Goal: Transaction & Acquisition: Purchase product/service

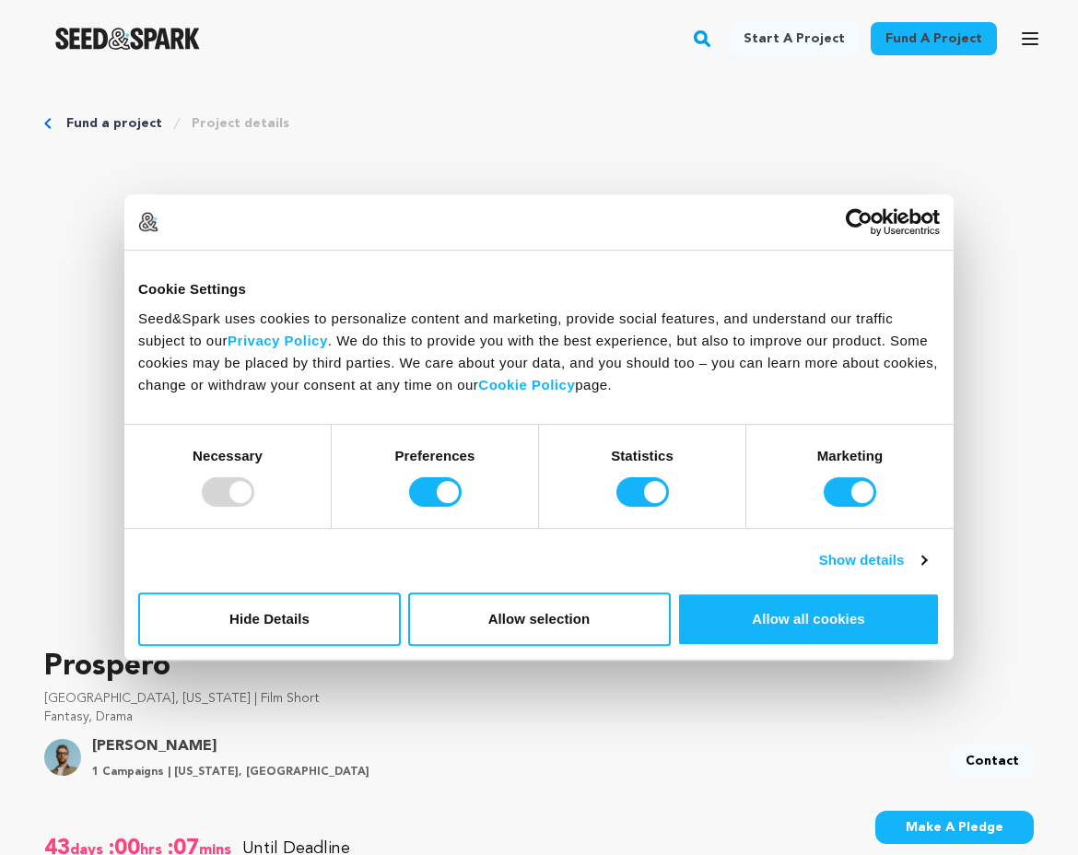
click at [243, 488] on div at bounding box center [228, 491] width 53 height 29
click at [418, 496] on input "Preferences" at bounding box center [435, 491] width 53 height 29
checkbox input "false"
click at [638, 484] on input "Statistics" at bounding box center [642, 491] width 53 height 29
checkbox input "false"
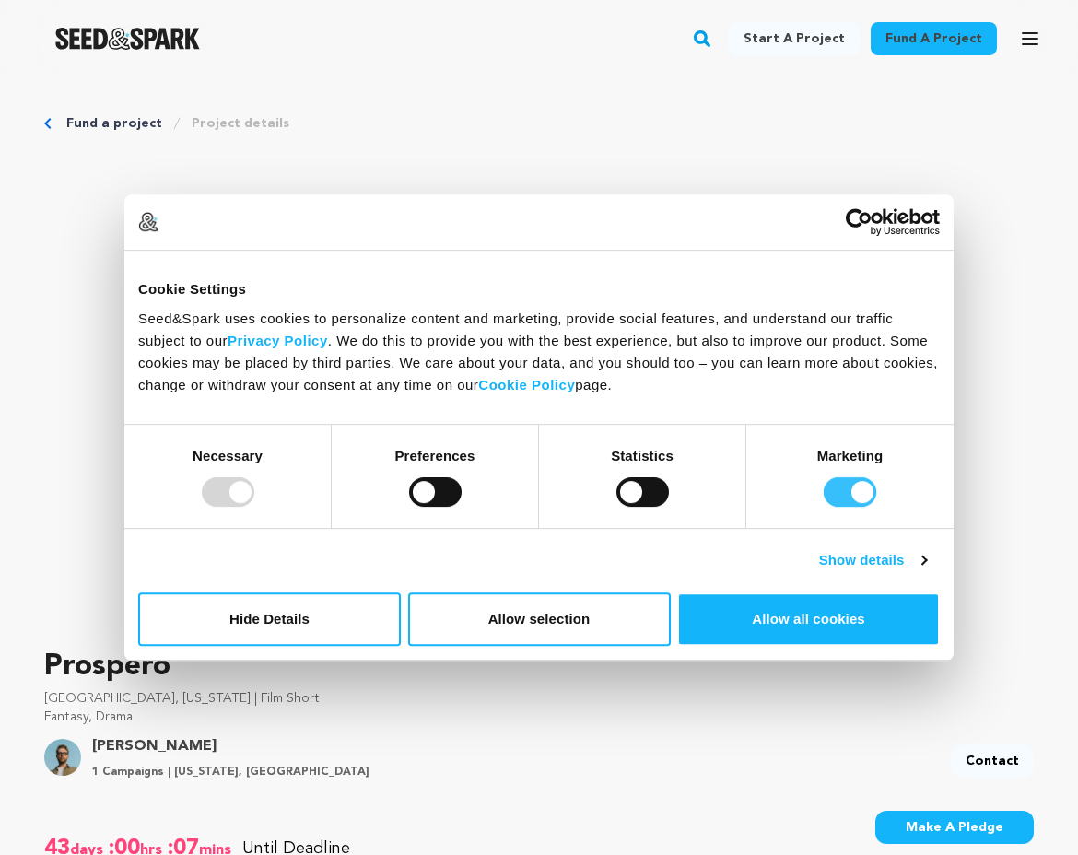
click at [839, 491] on input "Marketing" at bounding box center [850, 491] width 53 height 29
checkbox input "false"
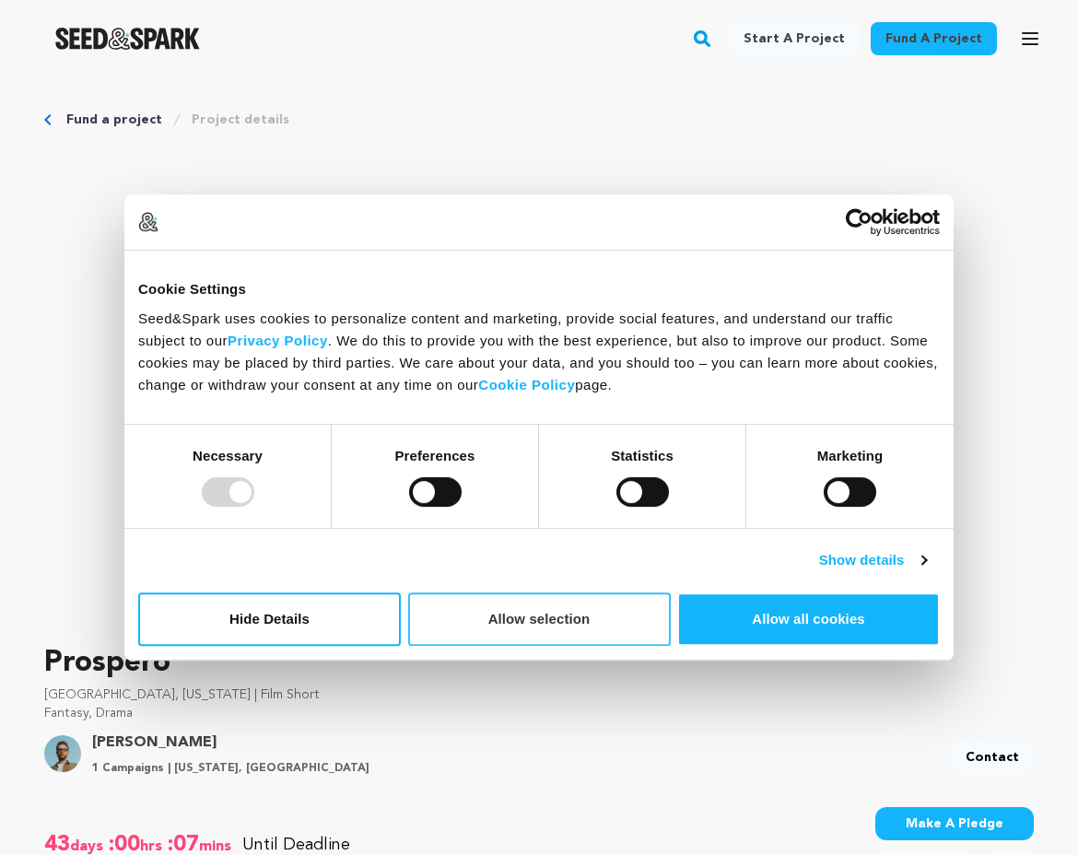
click at [533, 620] on button "Allow selection" at bounding box center [539, 618] width 263 height 53
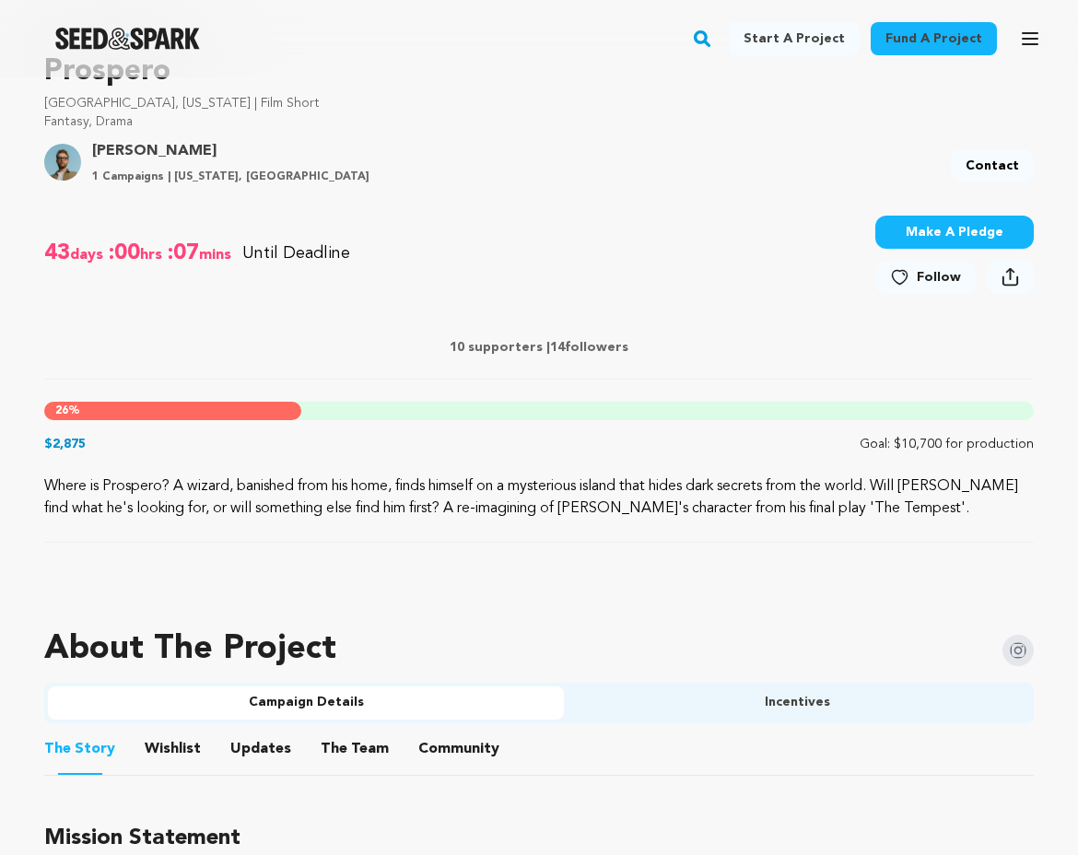
scroll to position [516, 0]
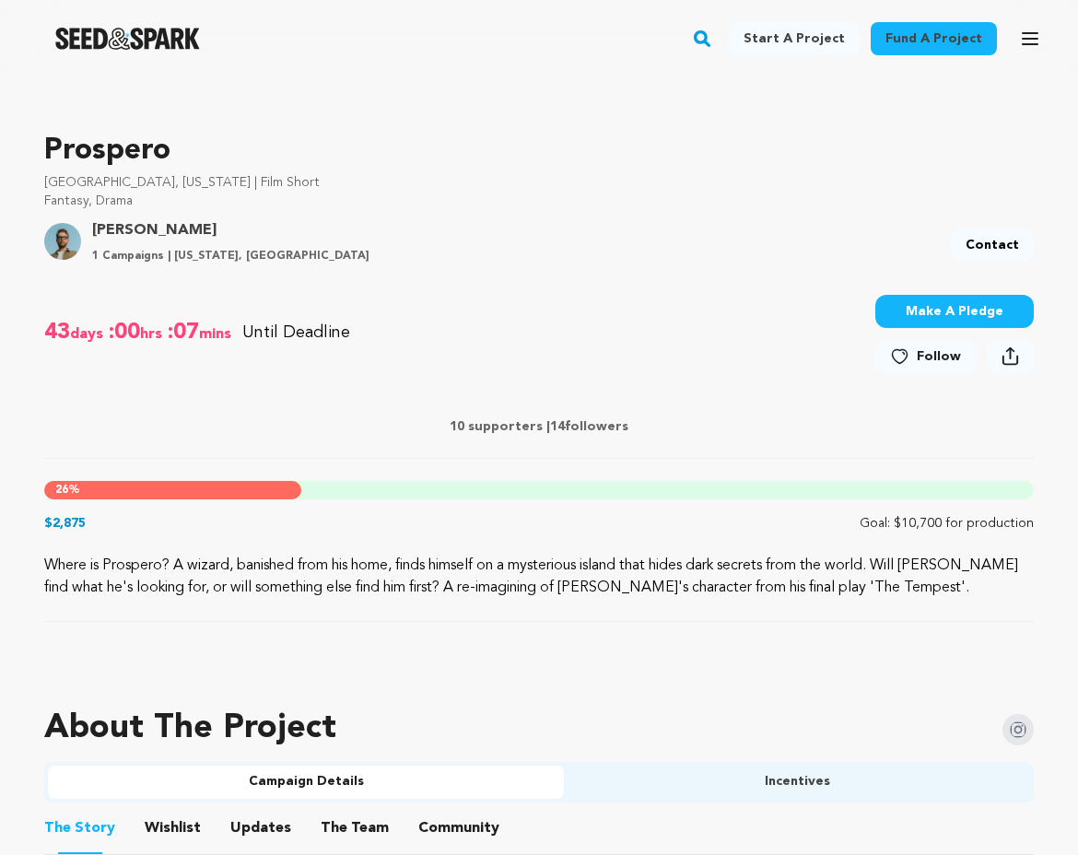
click at [932, 307] on button "Make A Pledge" at bounding box center [954, 311] width 158 height 33
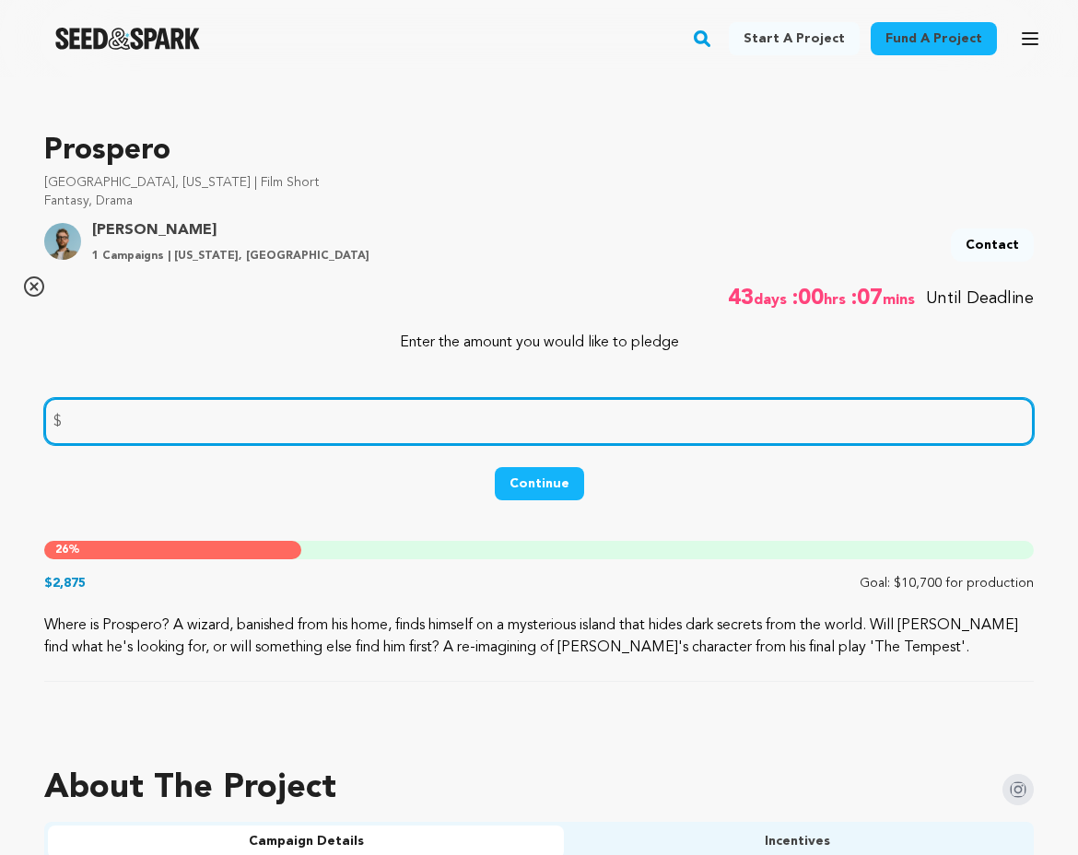
click at [706, 429] on input "number" at bounding box center [539, 421] width 990 height 47
type input "100"
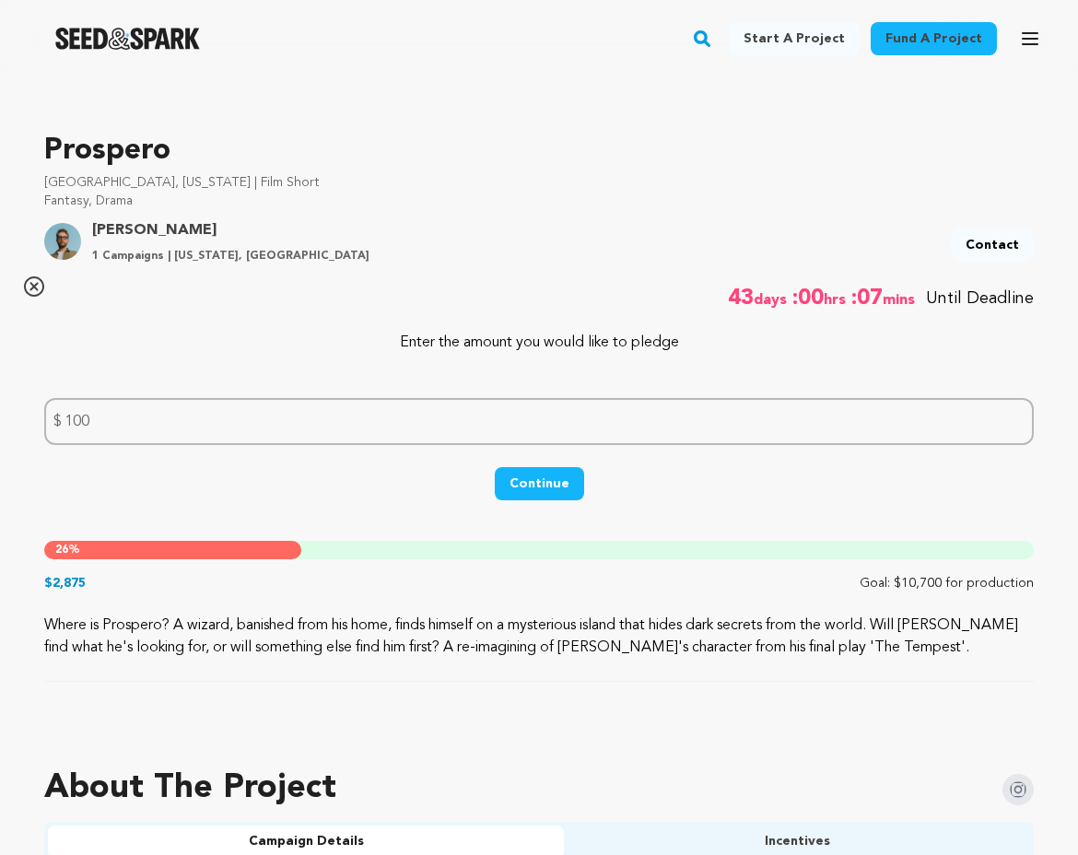
click at [559, 484] on button "Continue" at bounding box center [539, 483] width 89 height 33
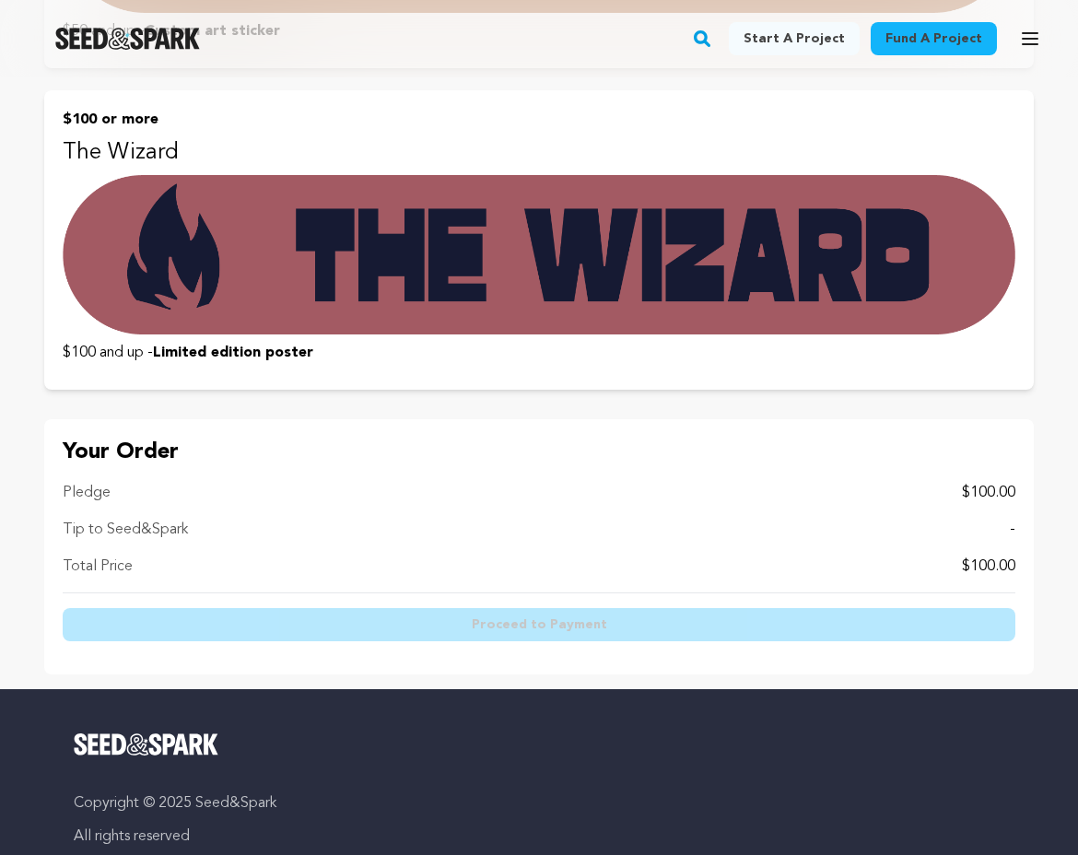
scroll to position [1348, 0]
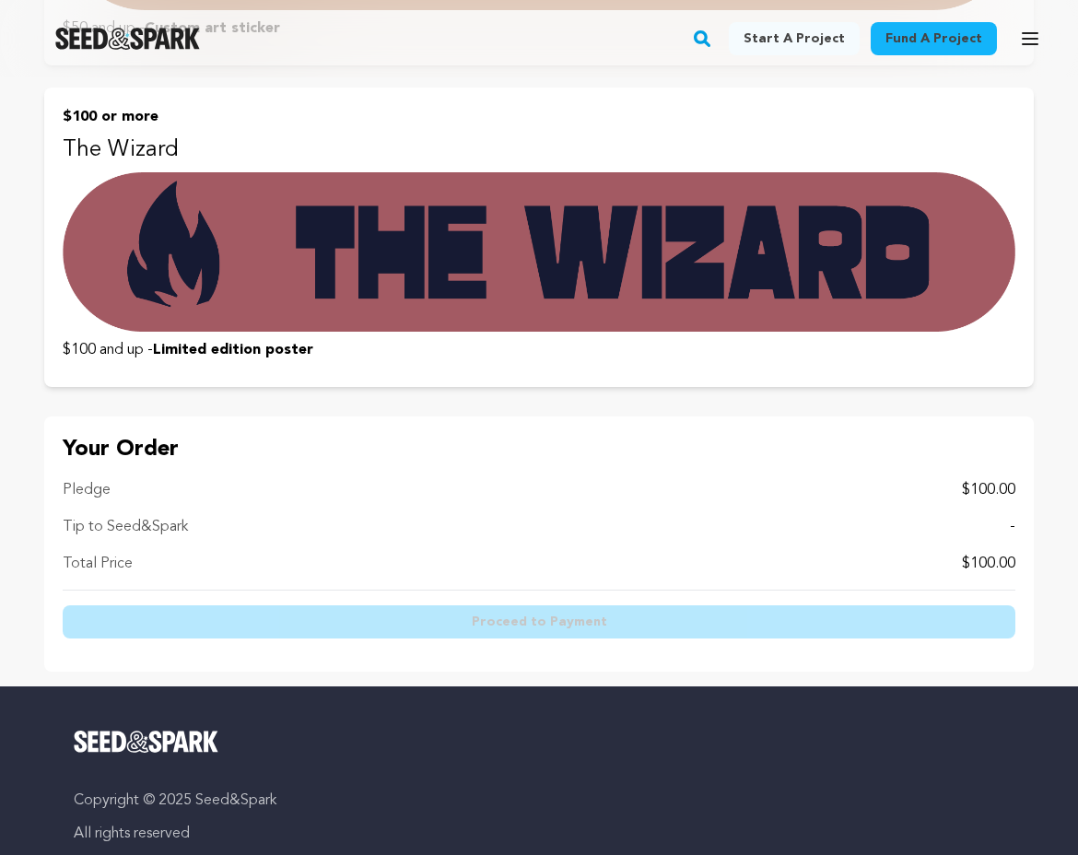
click at [585, 536] on div "Tip to Seed&Spark -" at bounding box center [539, 527] width 953 height 22
click at [586, 557] on div "Total Price $100.00" at bounding box center [539, 564] width 953 height 22
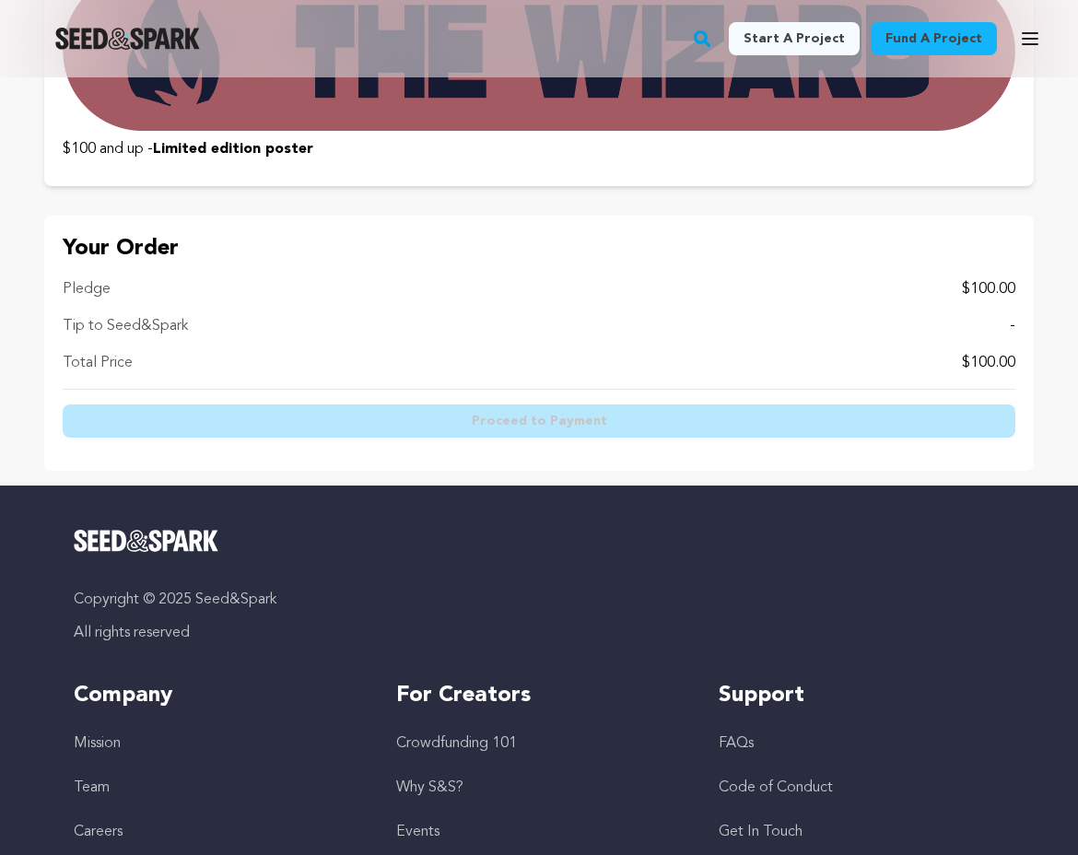
scroll to position [1484, 0]
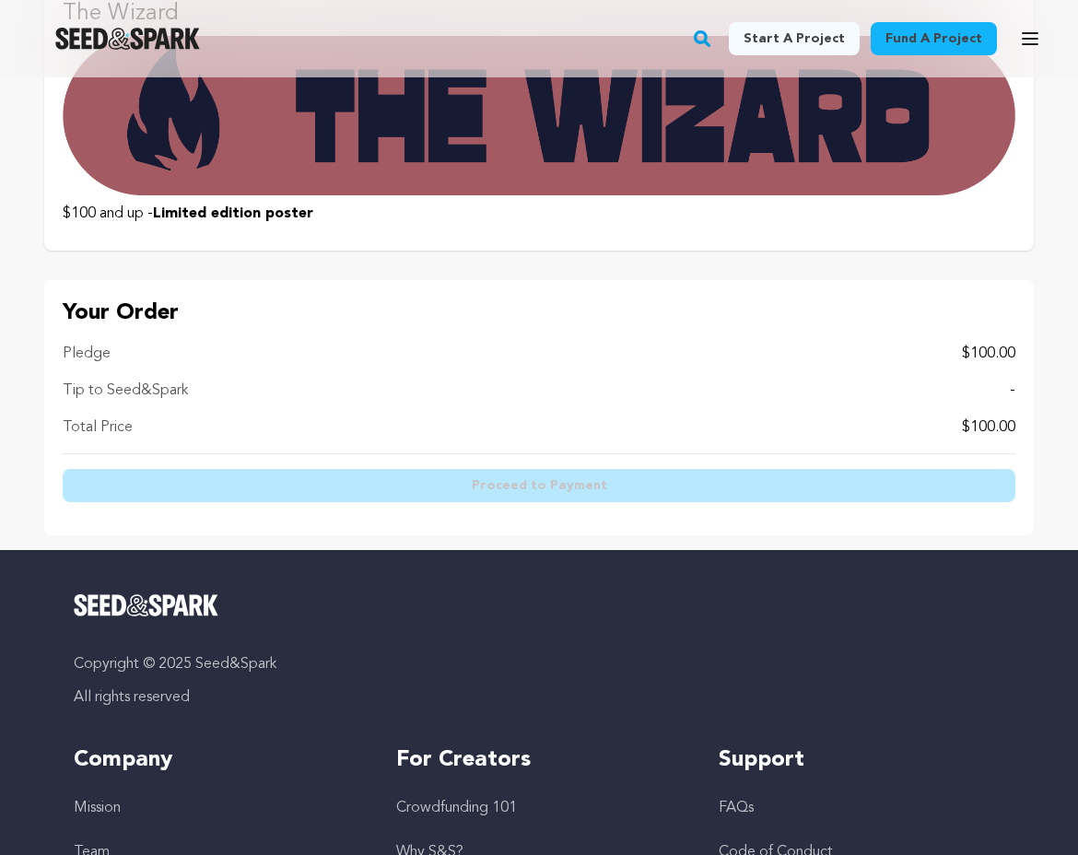
click at [582, 140] on img at bounding box center [539, 115] width 953 height 159
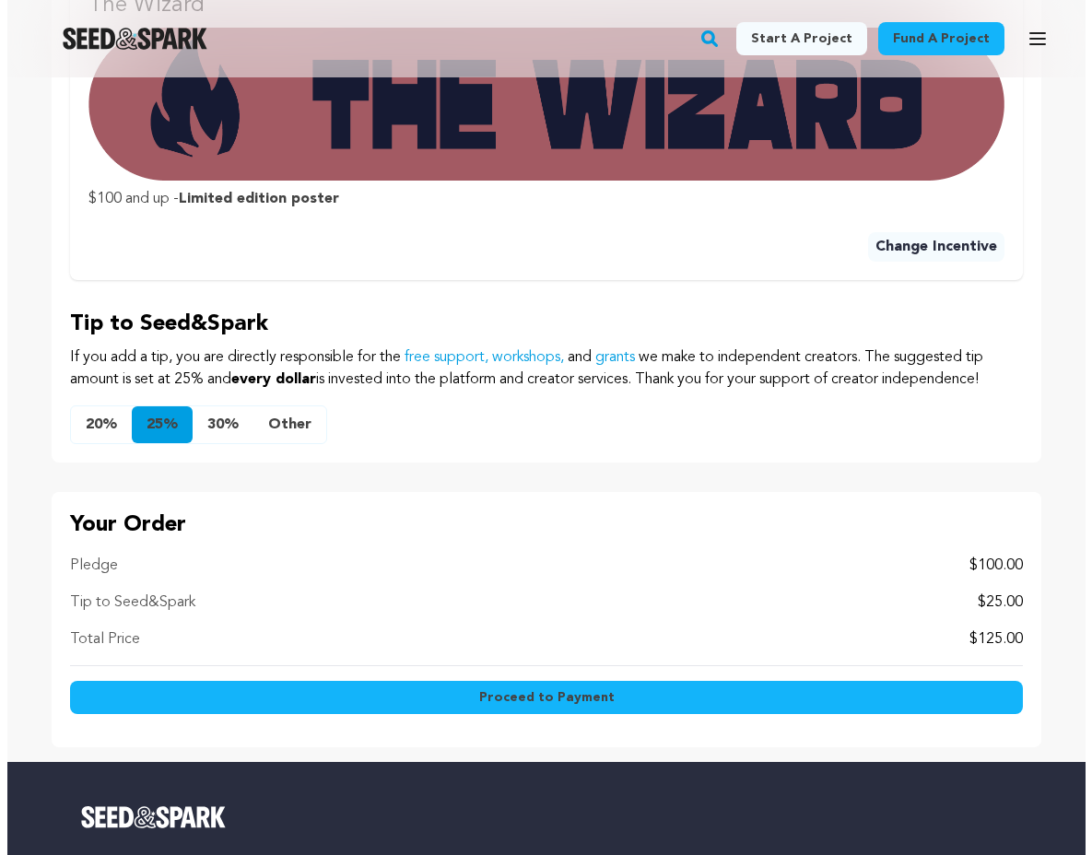
scroll to position [1157, 0]
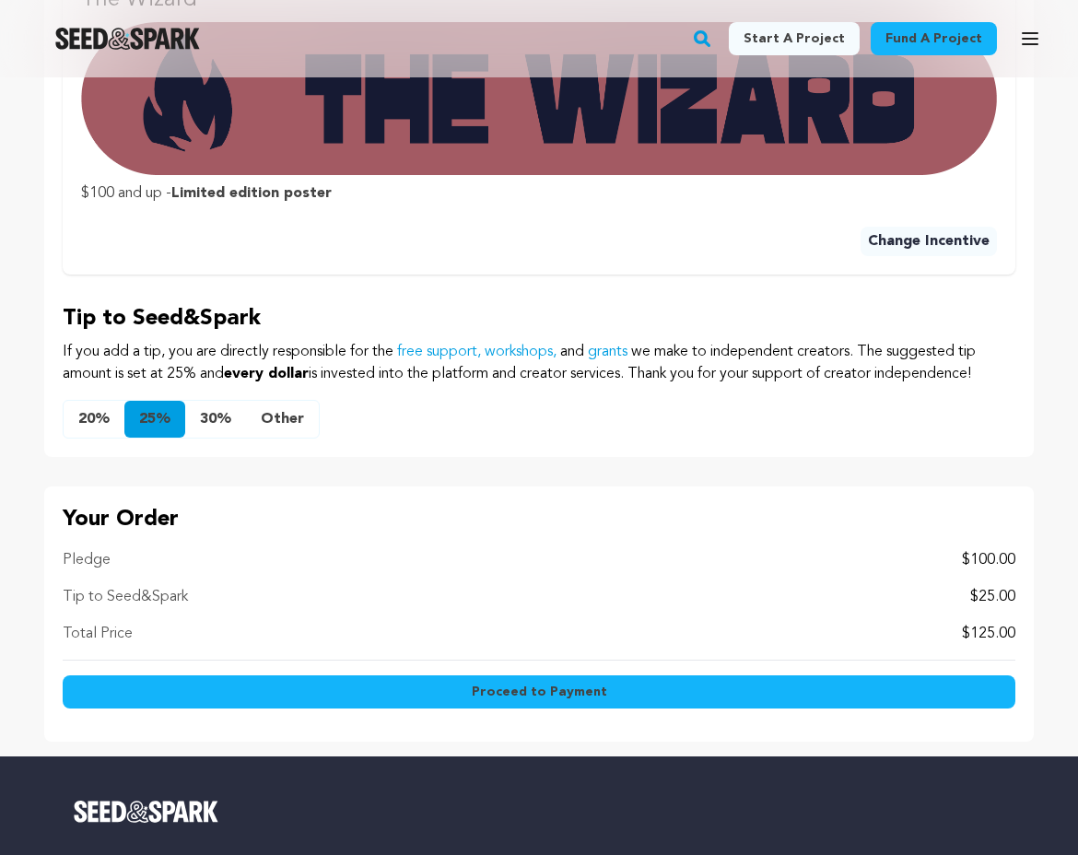
click at [552, 683] on span "Proceed to Payment" at bounding box center [539, 692] width 135 height 18
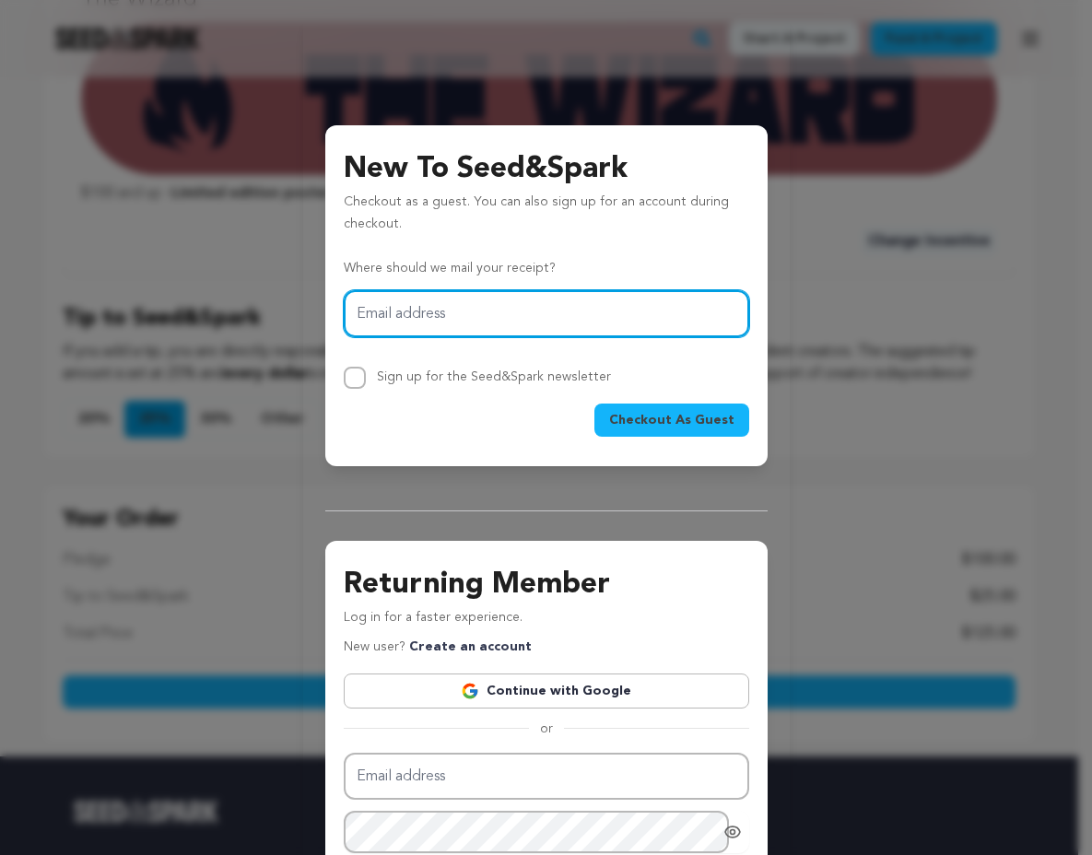
type input "72mken.1939@gmail.com"
click at [723, 423] on span "Checkout As Guest" at bounding box center [671, 420] width 125 height 18
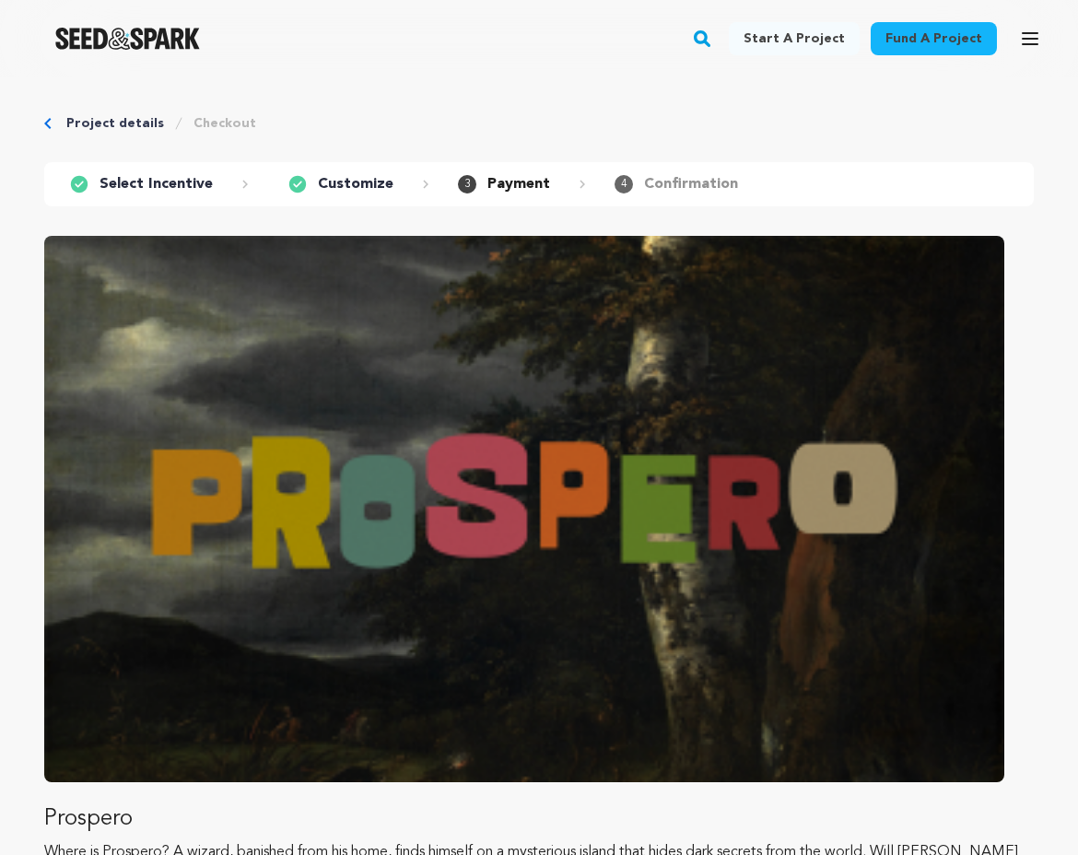
scroll to position [604, 0]
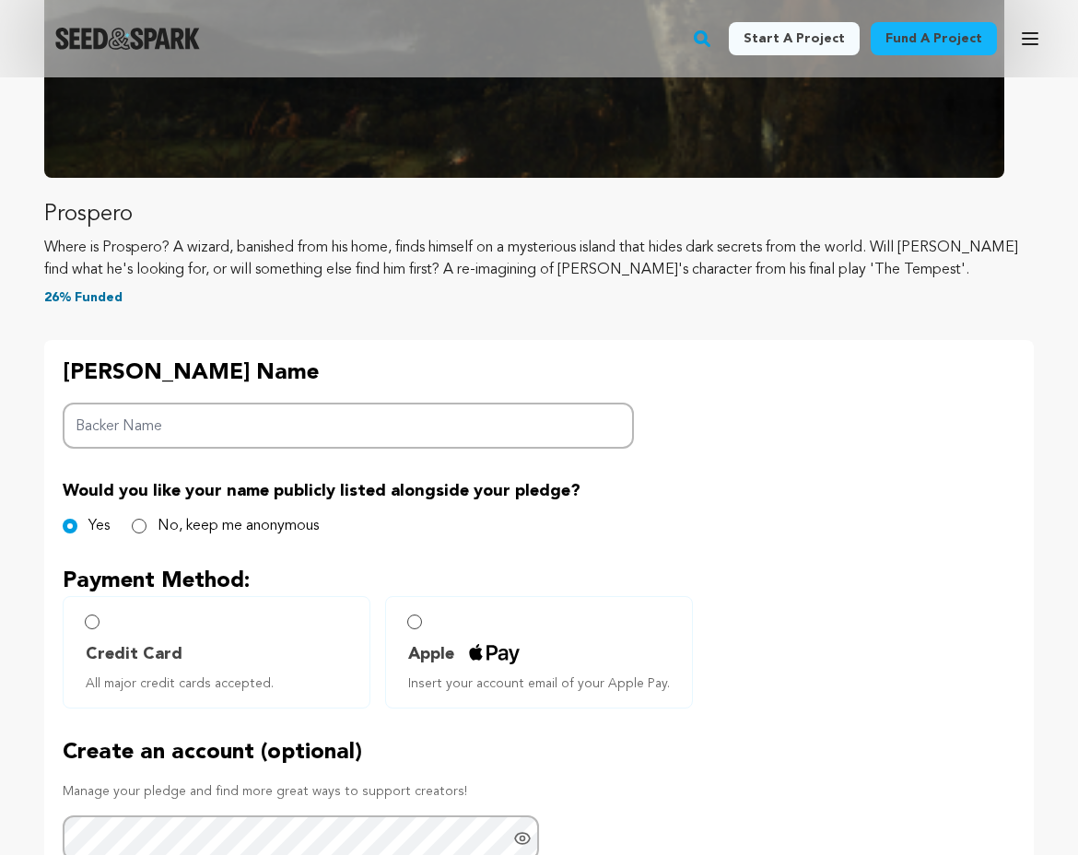
click at [369, 423] on input "Backer Name" at bounding box center [348, 426] width 571 height 47
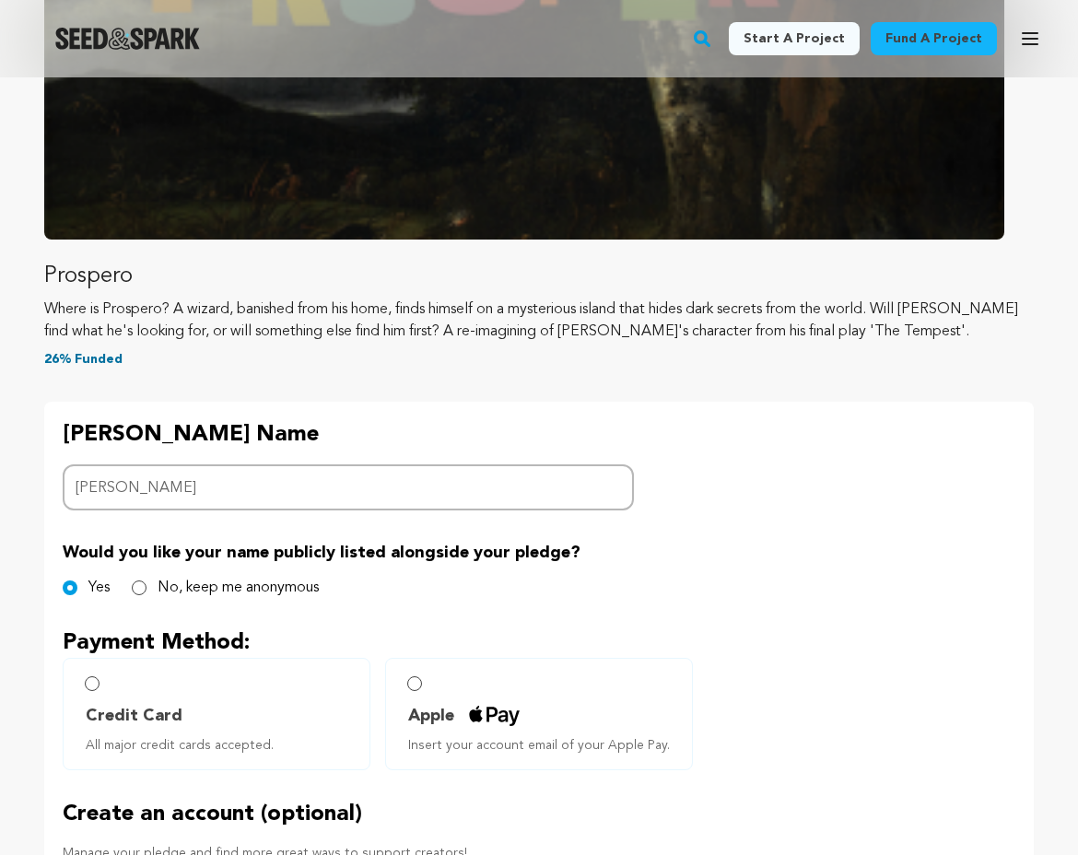
scroll to position [711, 0]
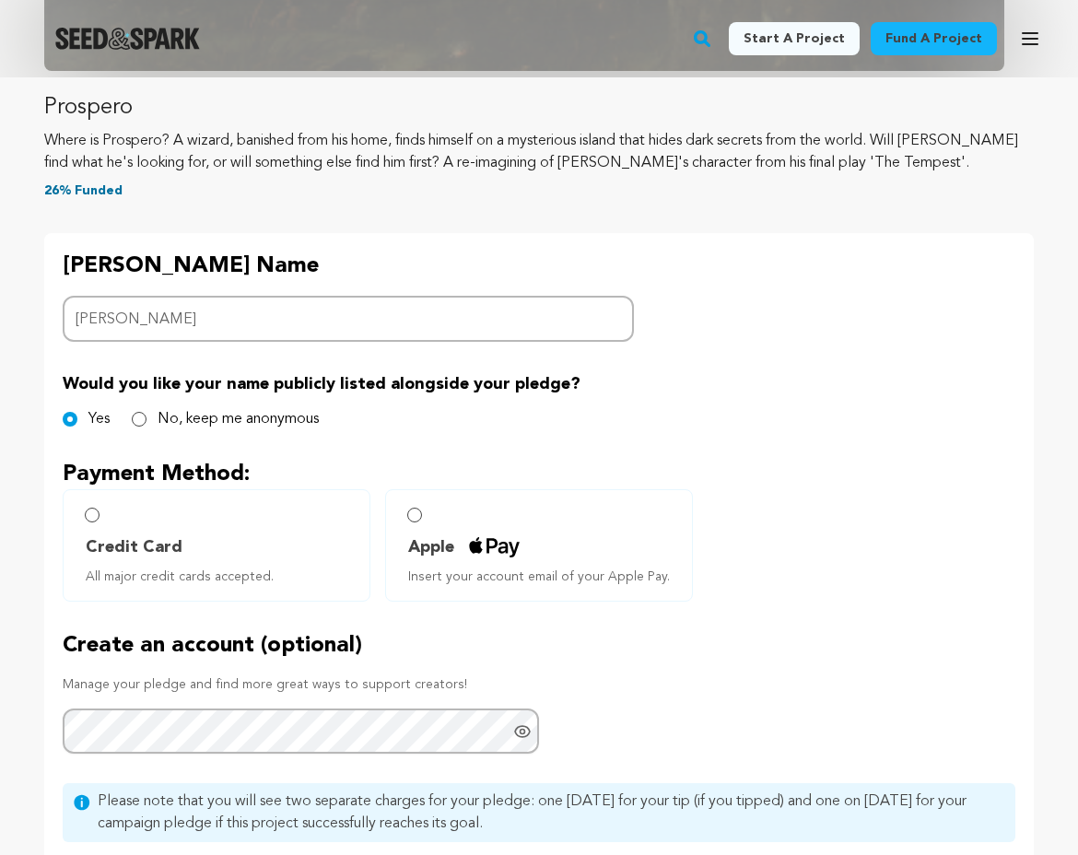
type input "[PERSON_NAME]"
click at [95, 520] on input "Credit Card All major credit cards accepted." at bounding box center [92, 515] width 15 height 15
radio input "false"
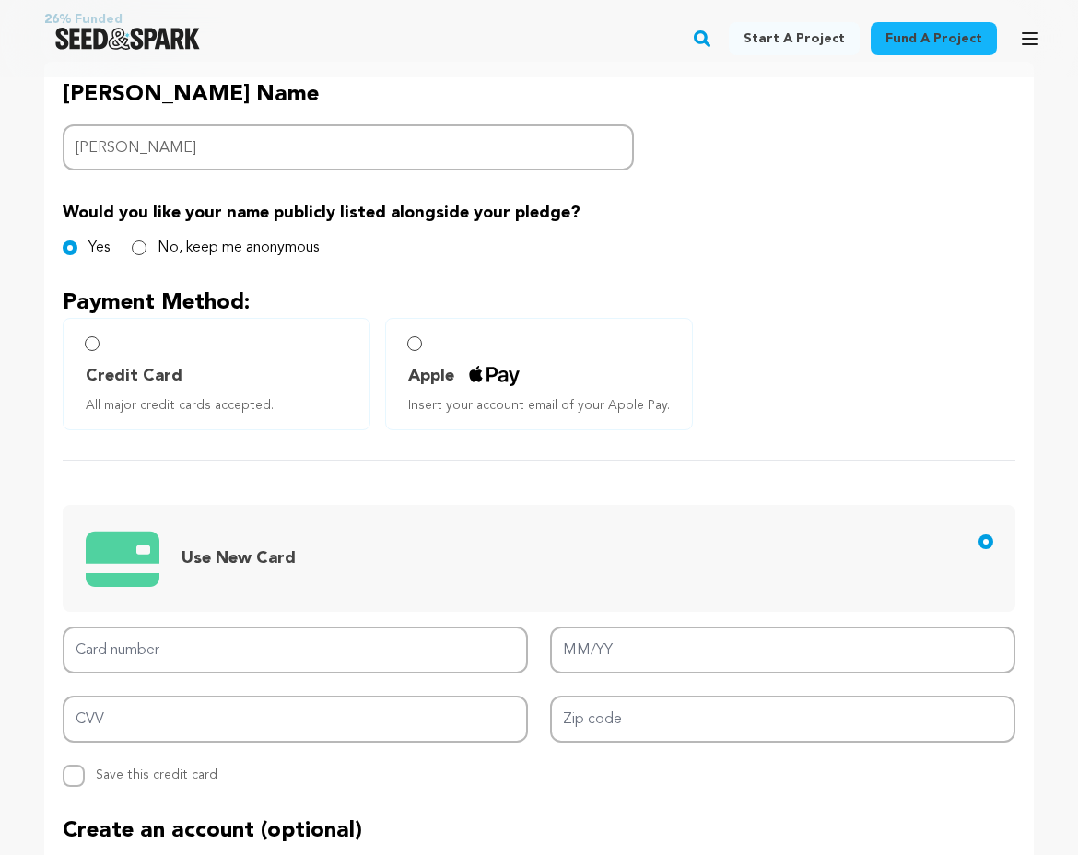
scroll to position [954, 0]
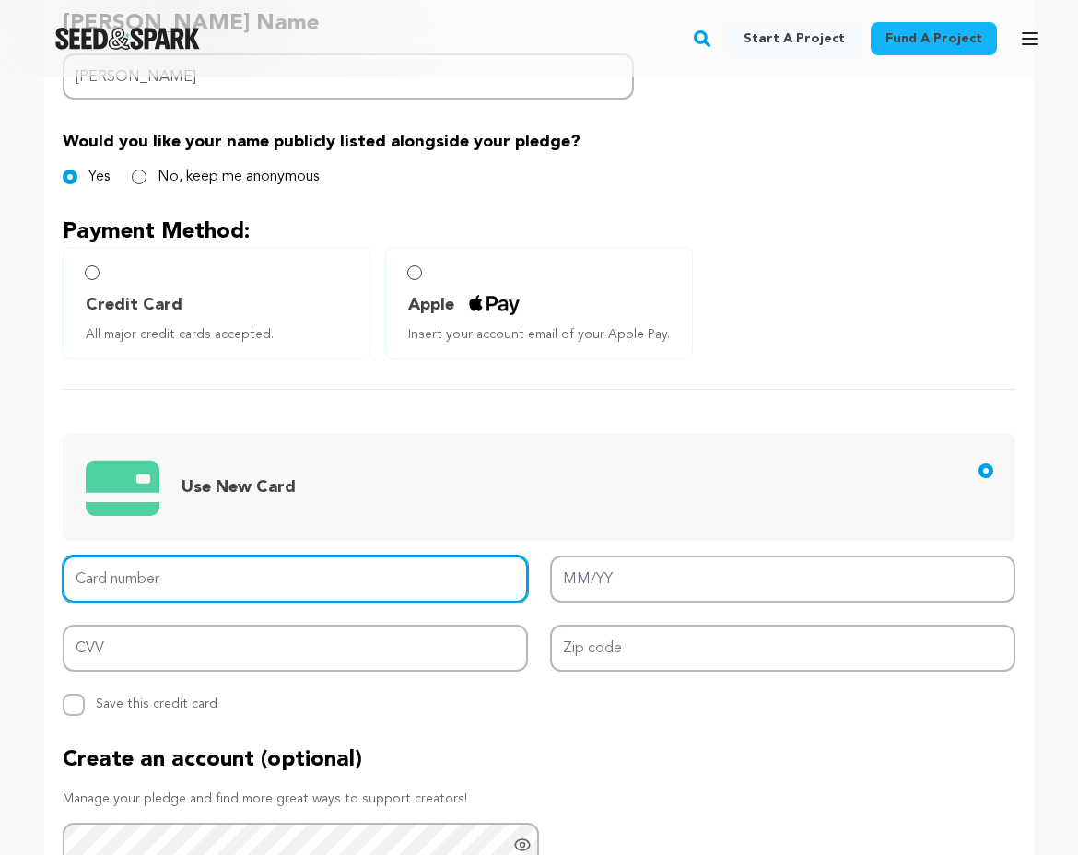
click at [346, 581] on input "Card number" at bounding box center [295, 579] width 465 height 47
type input "4270 8290 6556 3386"
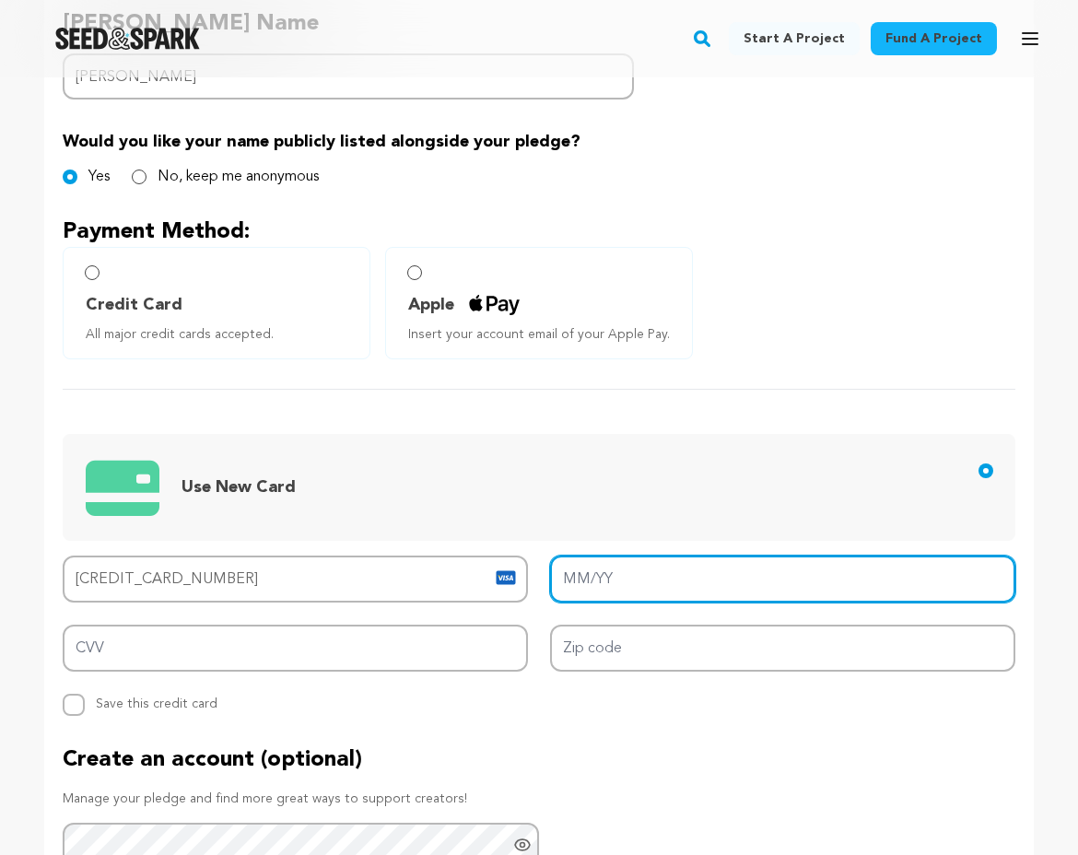
click at [607, 582] on input "MM/YY" at bounding box center [782, 579] width 465 height 47
type input "01/27"
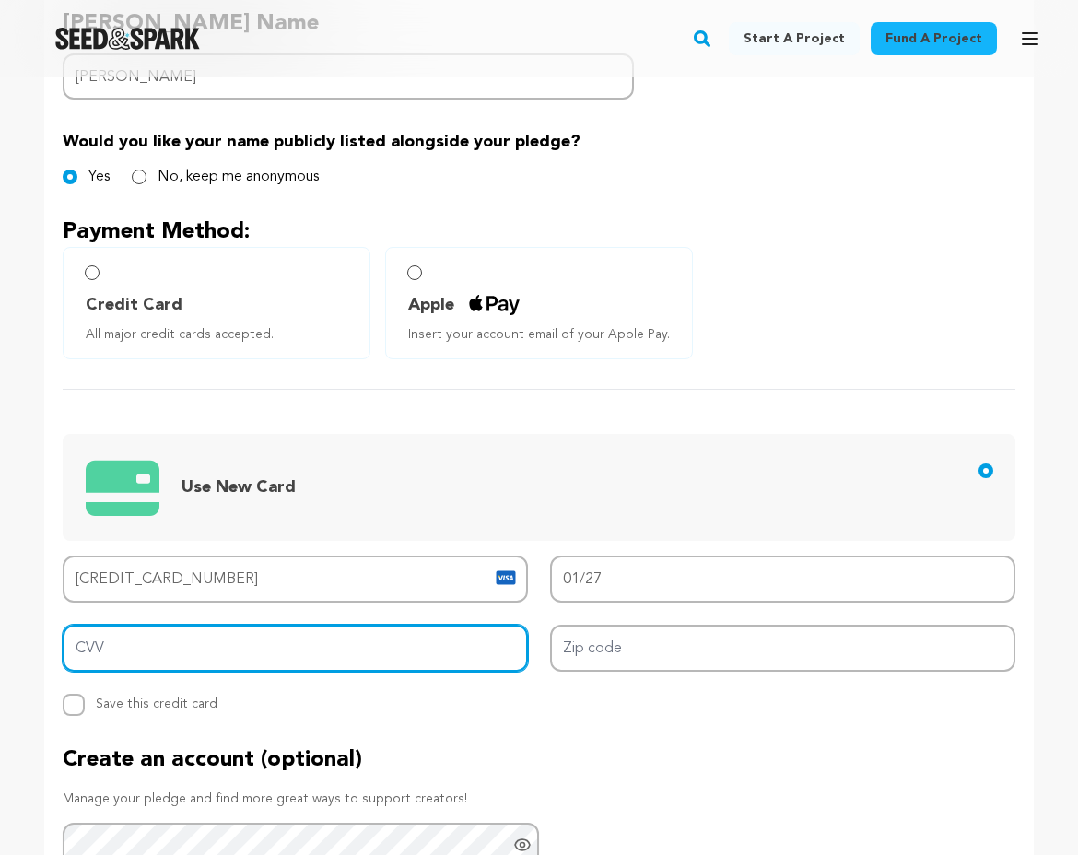
click at [447, 639] on input "CVV" at bounding box center [295, 648] width 465 height 47
type input "765"
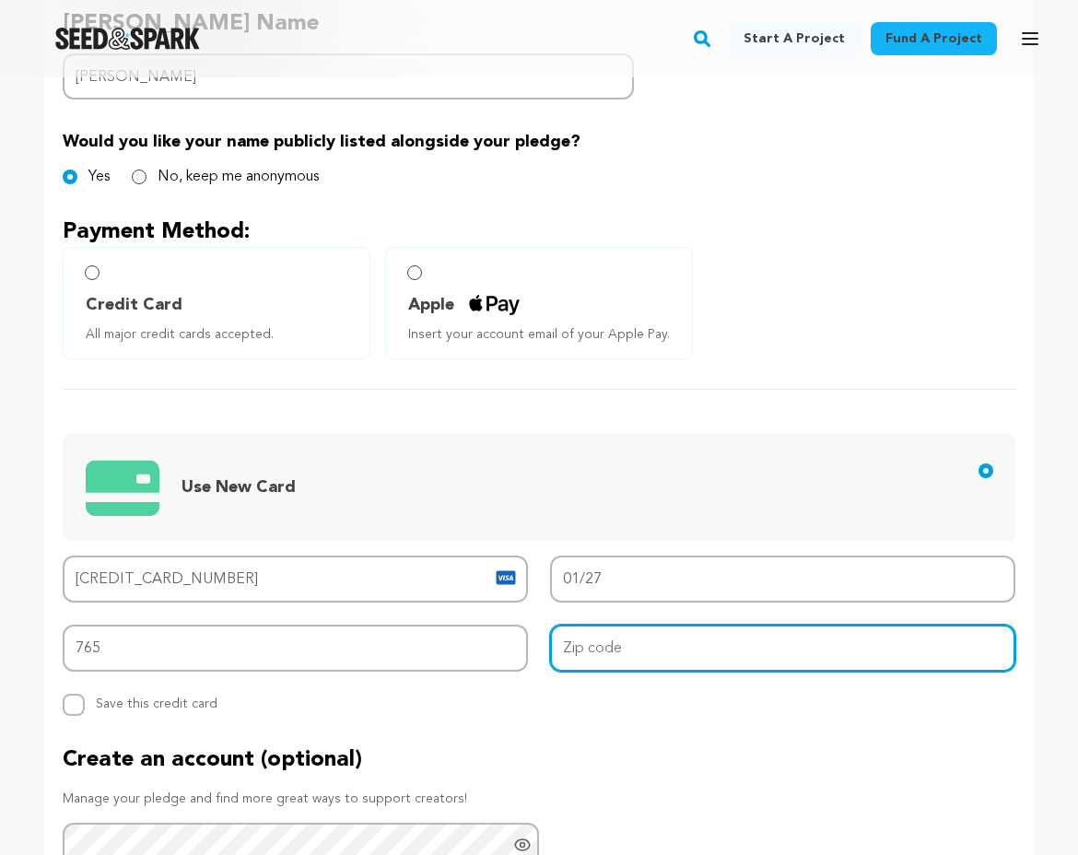
click at [725, 651] on input "Zip code" at bounding box center [782, 648] width 465 height 47
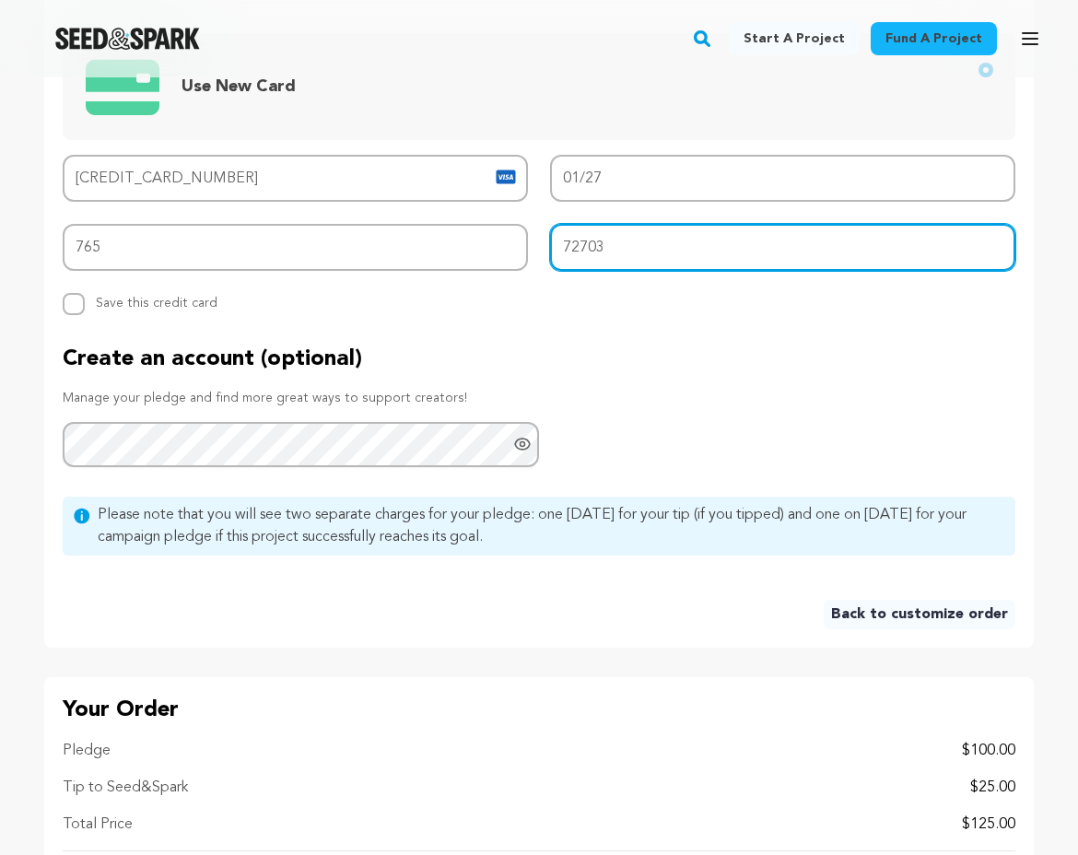
scroll to position [1530, 0]
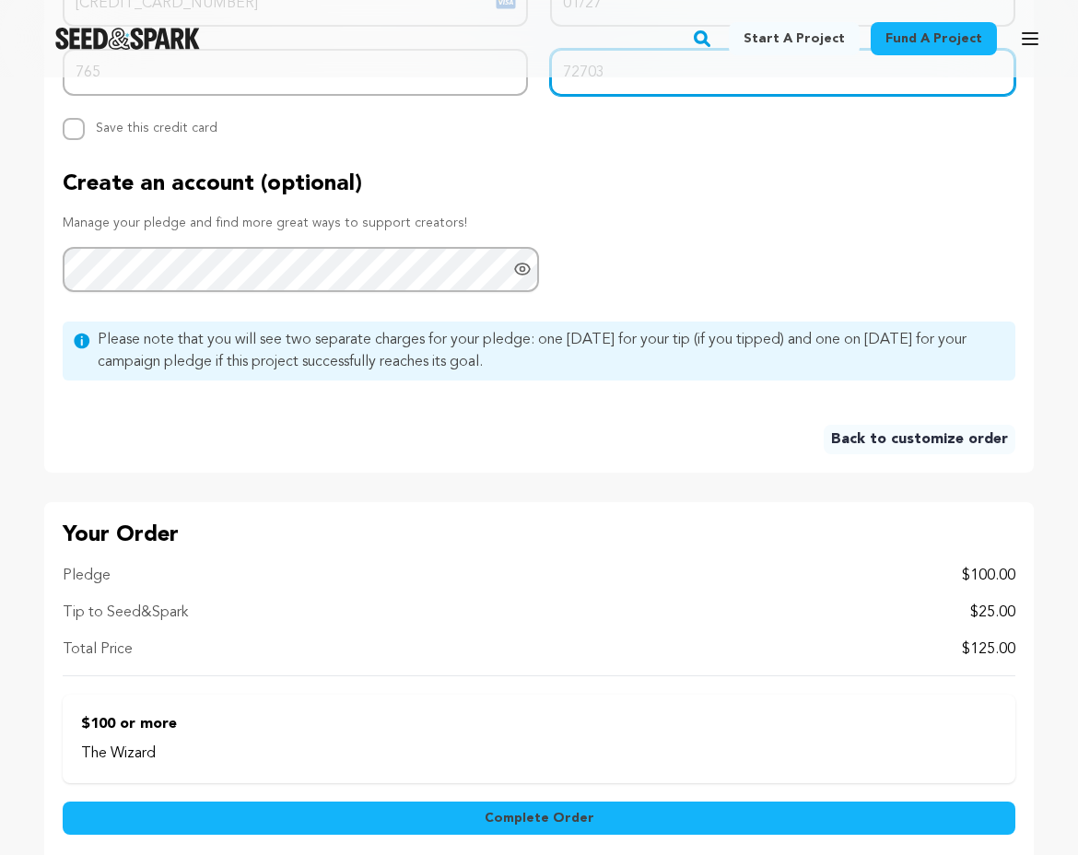
type input "72703"
click at [565, 818] on span "Complete Order" at bounding box center [540, 818] width 110 height 18
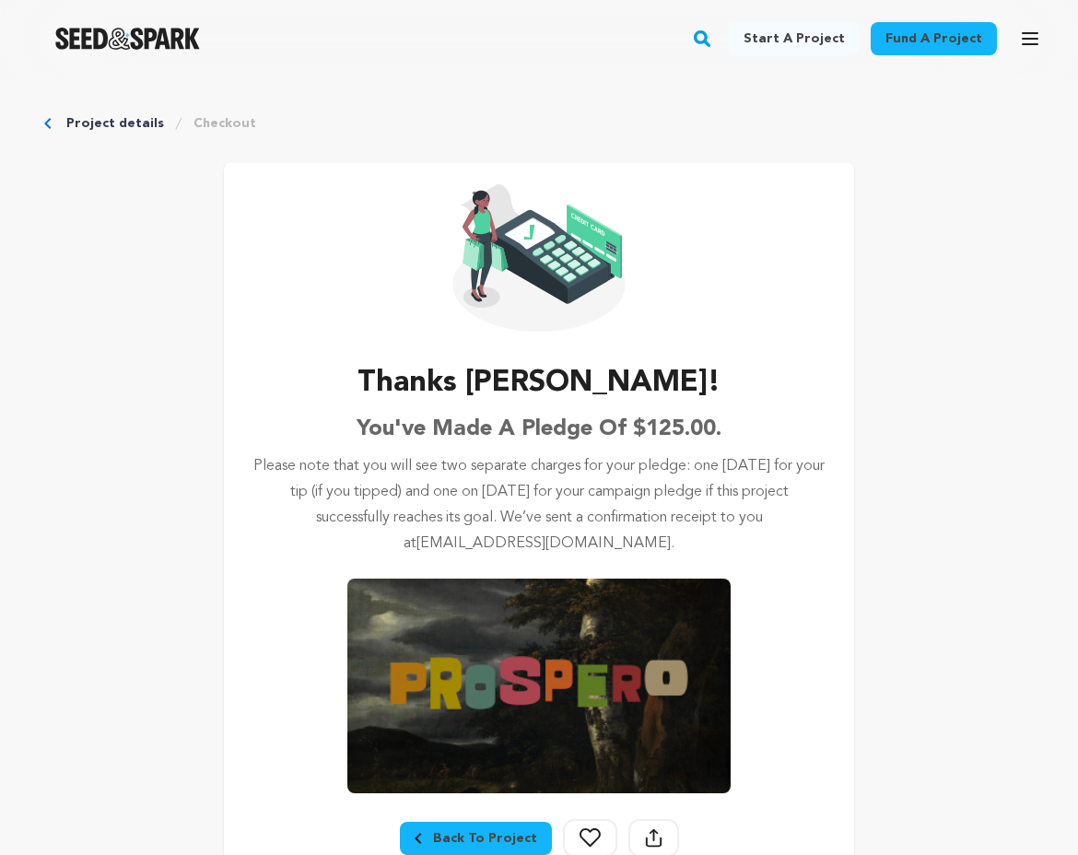
scroll to position [60, 0]
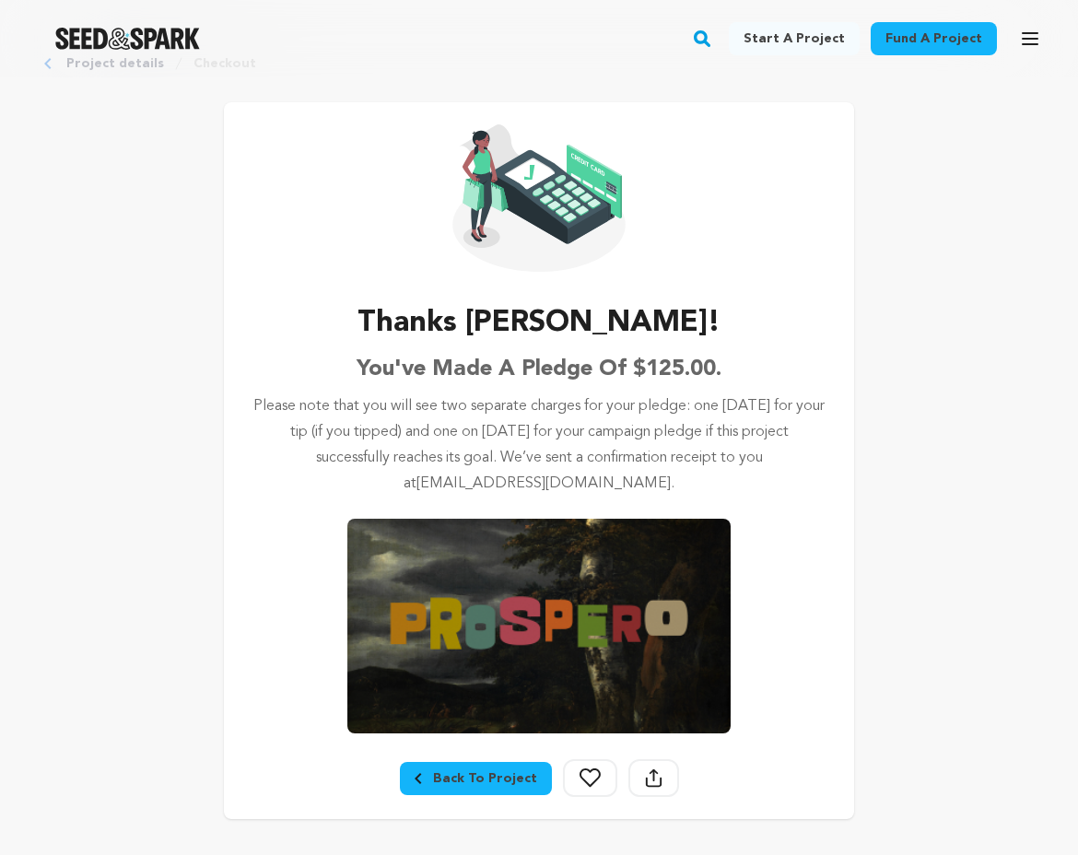
click at [421, 781] on icon "Breadcrumb" at bounding box center [418, 778] width 6 height 11
